Goal: Obtain resource: Download file/media

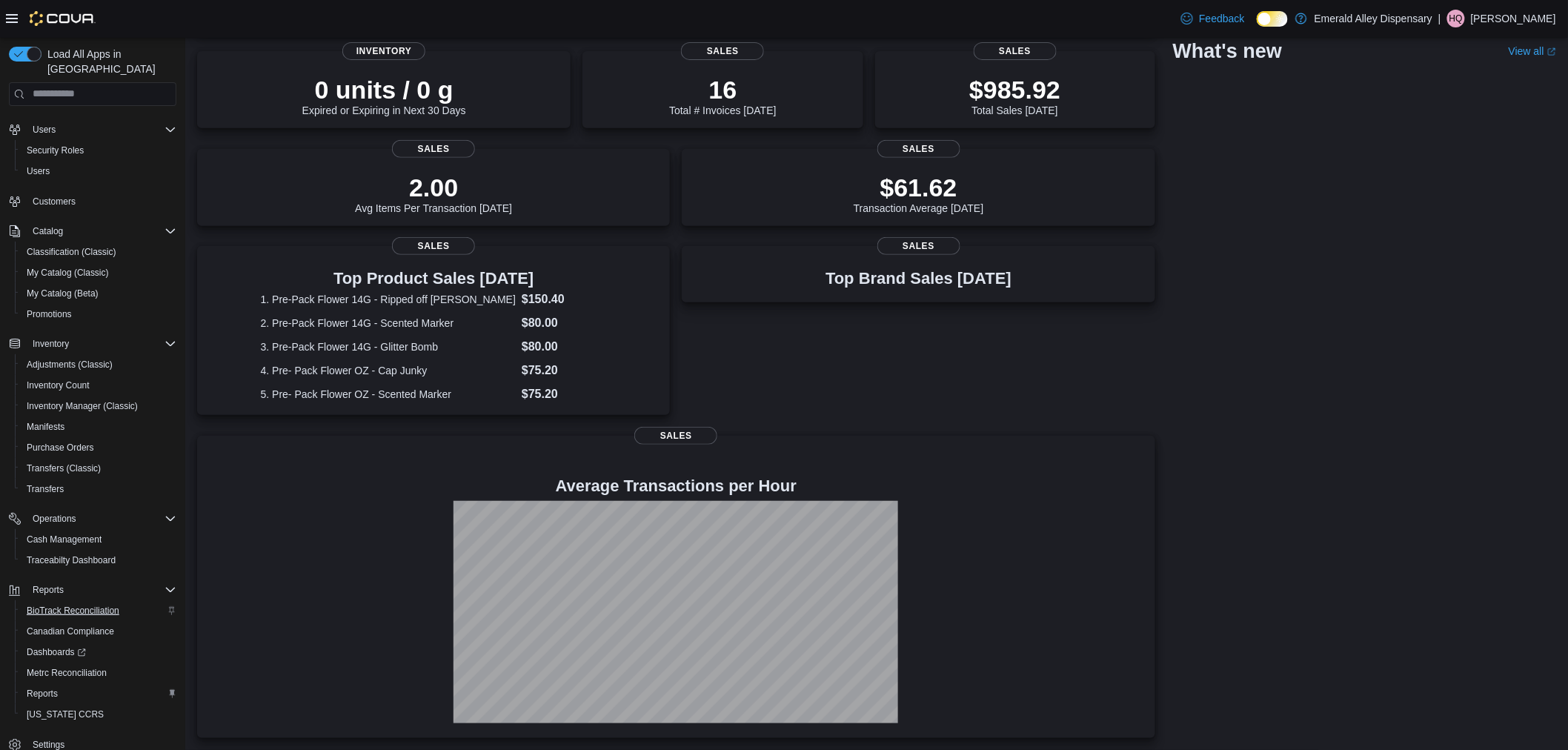
scroll to position [61, 0]
click at [74, 671] on div "Reports" at bounding box center [99, 680] width 156 height 18
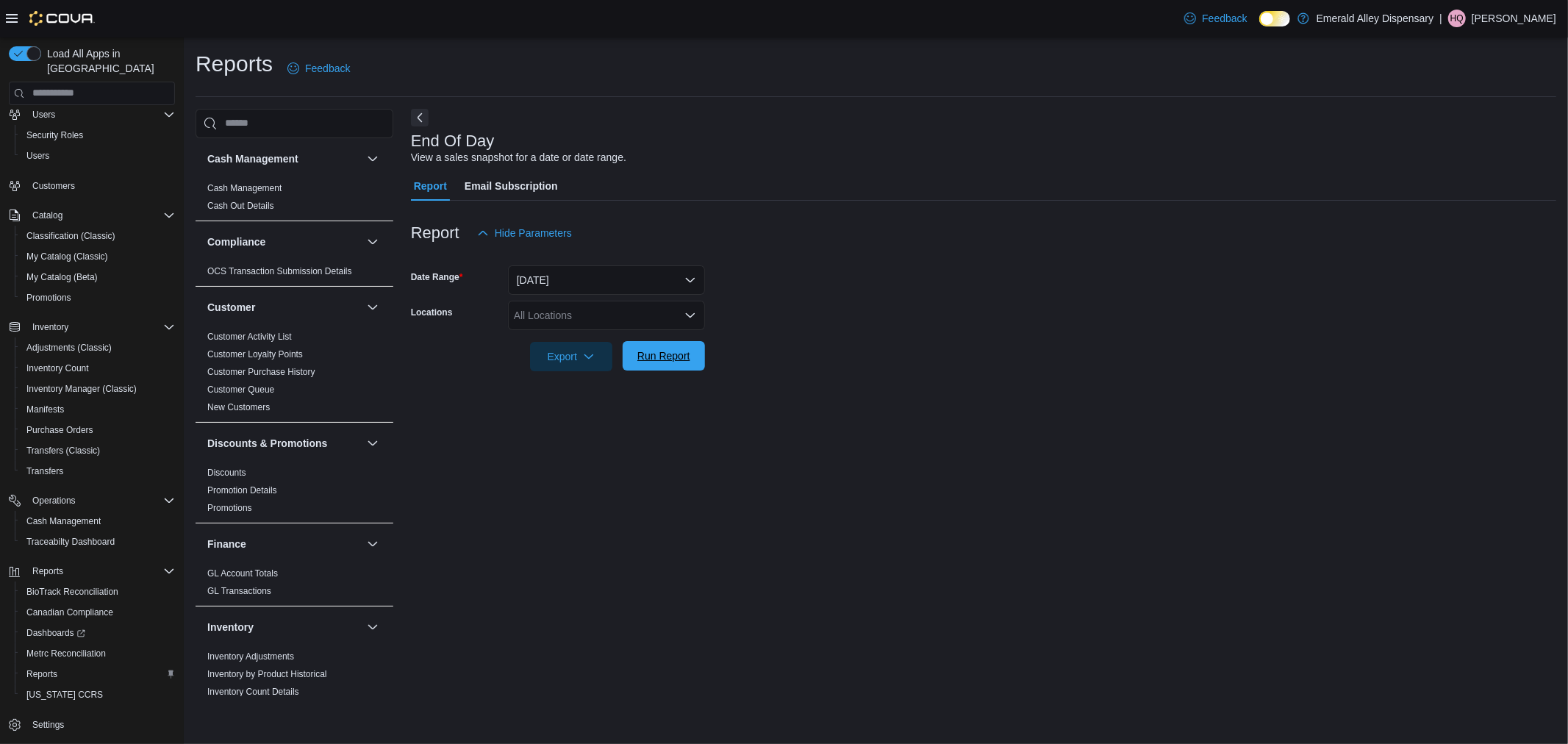
click at [654, 351] on span "Run Report" at bounding box center [664, 355] width 53 height 15
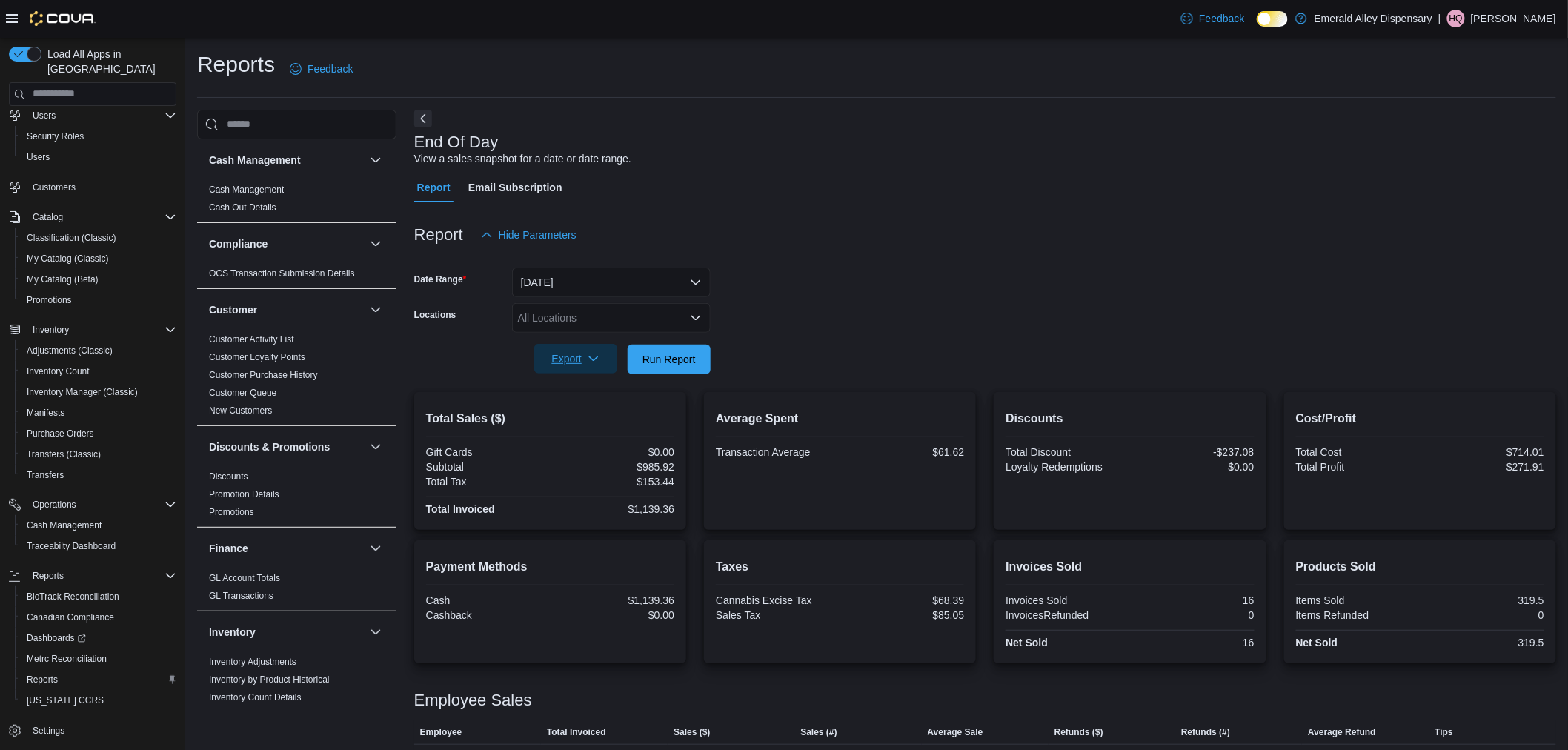
click at [571, 351] on span "Export" at bounding box center [576, 359] width 65 height 30
click at [599, 414] on span "Export to Pdf" at bounding box center [579, 418] width 67 height 12
